Goal: Task Accomplishment & Management: Manage account settings

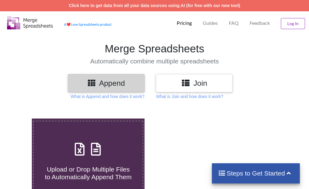
click at [290, 24] on button "Log In" at bounding box center [293, 23] width 24 height 11
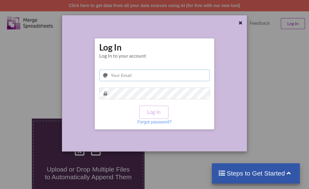
type input "[EMAIL_ADDRESS][DOMAIN_NAME]"
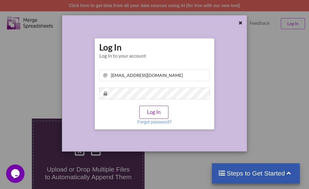
click at [163, 110] on button "Log In" at bounding box center [153, 112] width 29 height 13
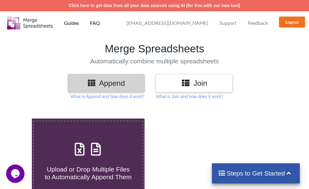
click at [201, 22] on span "[EMAIL_ADDRESS][DOMAIN_NAME]" at bounding box center [167, 23] width 82 height 5
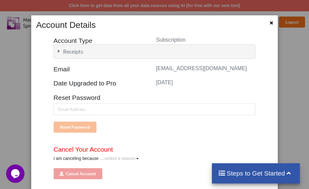
click at [112, 158] on div "....select a reason" at bounding box center [118, 158] width 36 height 6
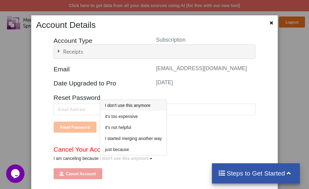
click at [116, 107] on span "I don't use this anymore" at bounding box center [127, 105] width 45 height 5
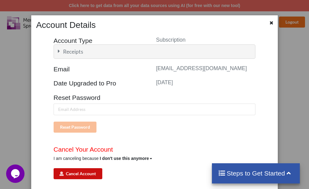
click at [84, 178] on button "Cancel Account" at bounding box center [78, 173] width 49 height 11
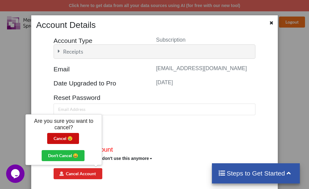
click at [60, 137] on button "Cancel 😢️" at bounding box center [63, 138] width 32 height 11
